Goal: Task Accomplishment & Management: Manage account settings

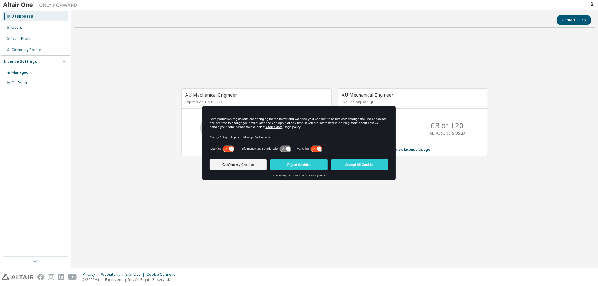
drag, startPoint x: 286, startPoint y: 110, endPoint x: 267, endPoint y: 111, distance: 19.3
click at [265, 113] on div "Data protection regulations are changing for the better and we need your consen…" at bounding box center [299, 125] width 194 height 39
click at [365, 164] on button "Accept All Cookies" at bounding box center [359, 164] width 57 height 11
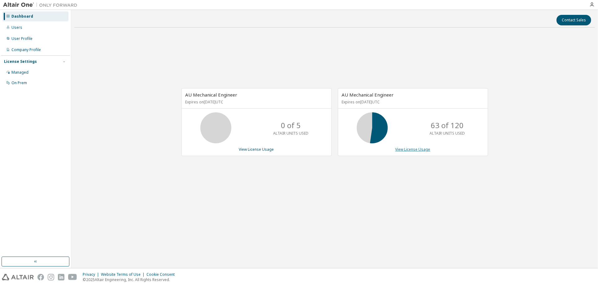
click at [414, 150] on link "View License Usage" at bounding box center [413, 149] width 35 height 5
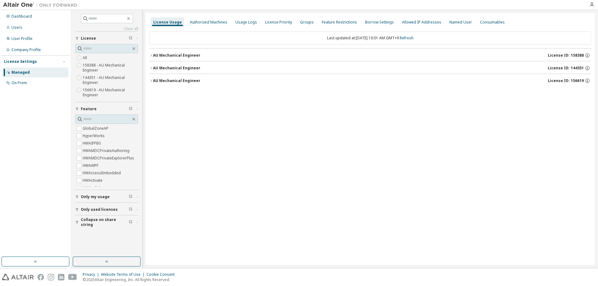
click at [177, 56] on div "AU Mechanical Engineer" at bounding box center [176, 55] width 47 height 5
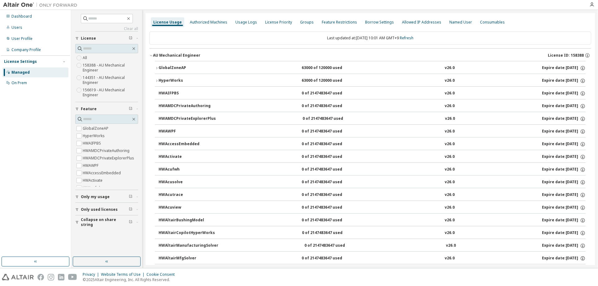
click at [158, 68] on icon "button" at bounding box center [157, 68] width 4 height 4
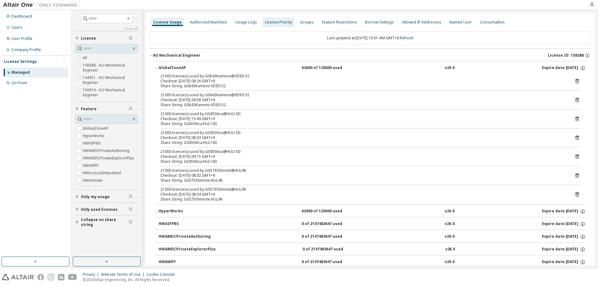
click at [202, 22] on div "Authorized Machines" at bounding box center [208, 22] width 37 height 5
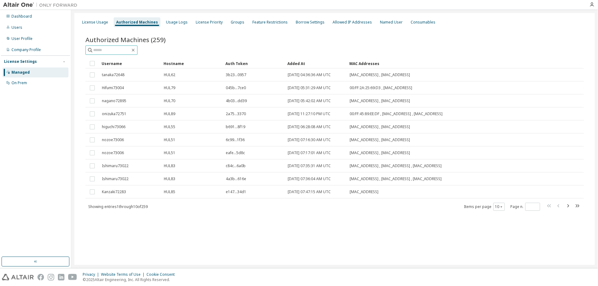
click at [125, 49] on input "text" at bounding box center [111, 50] width 37 height 6
type input "*****"
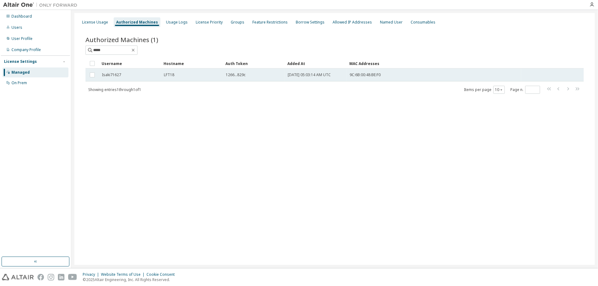
click at [194, 73] on div "LFT18" at bounding box center [192, 74] width 56 height 5
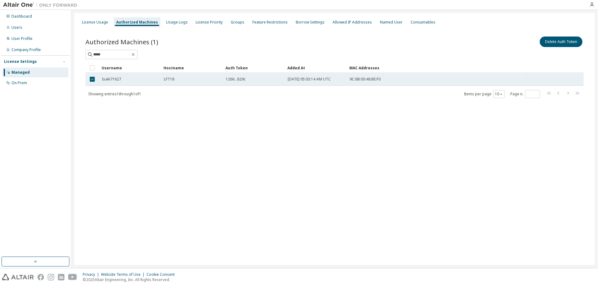
click at [196, 78] on div "LFT18" at bounding box center [192, 79] width 56 height 5
